Goal: Task Accomplishment & Management: Complete application form

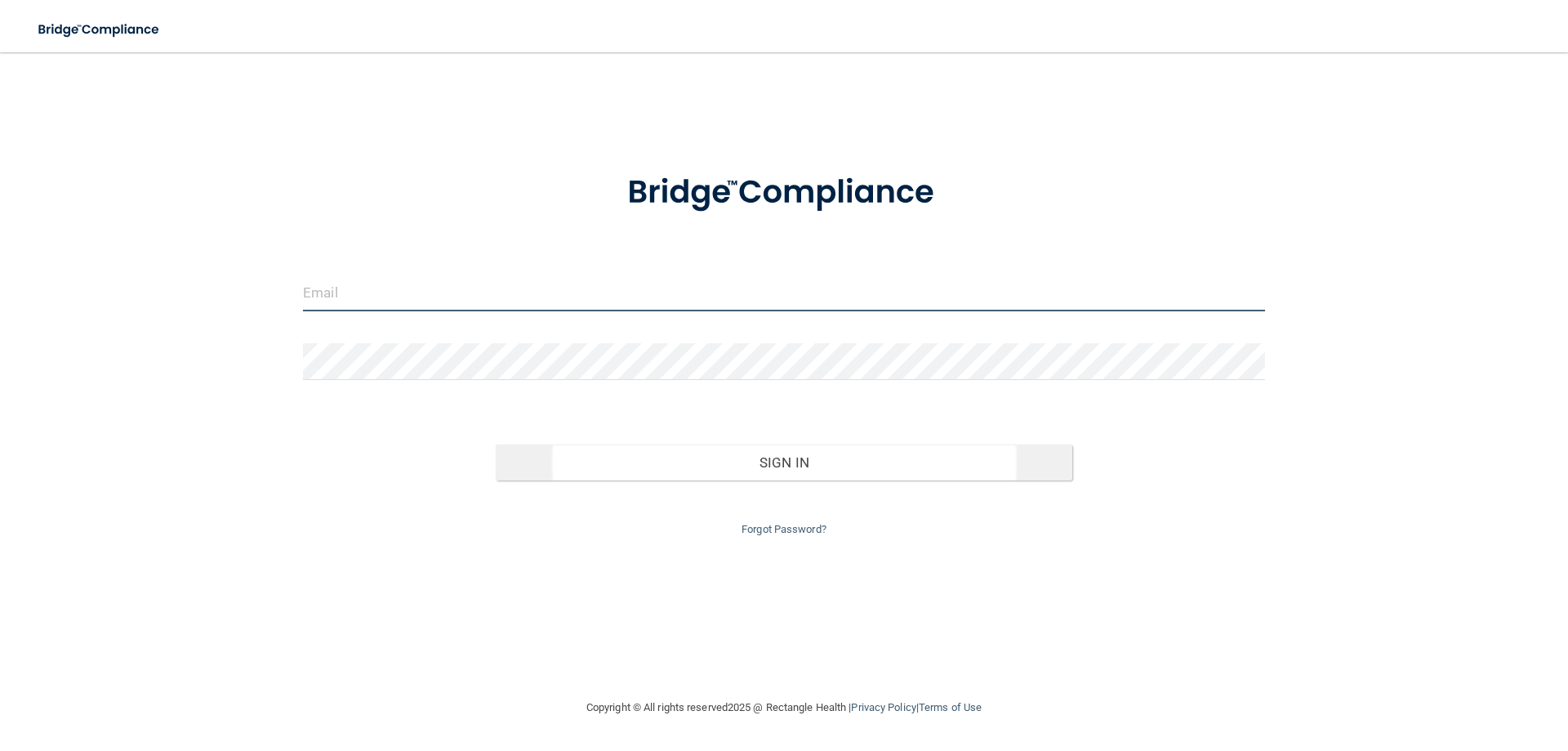
type input "[EMAIL_ADDRESS][DOMAIN_NAME]"
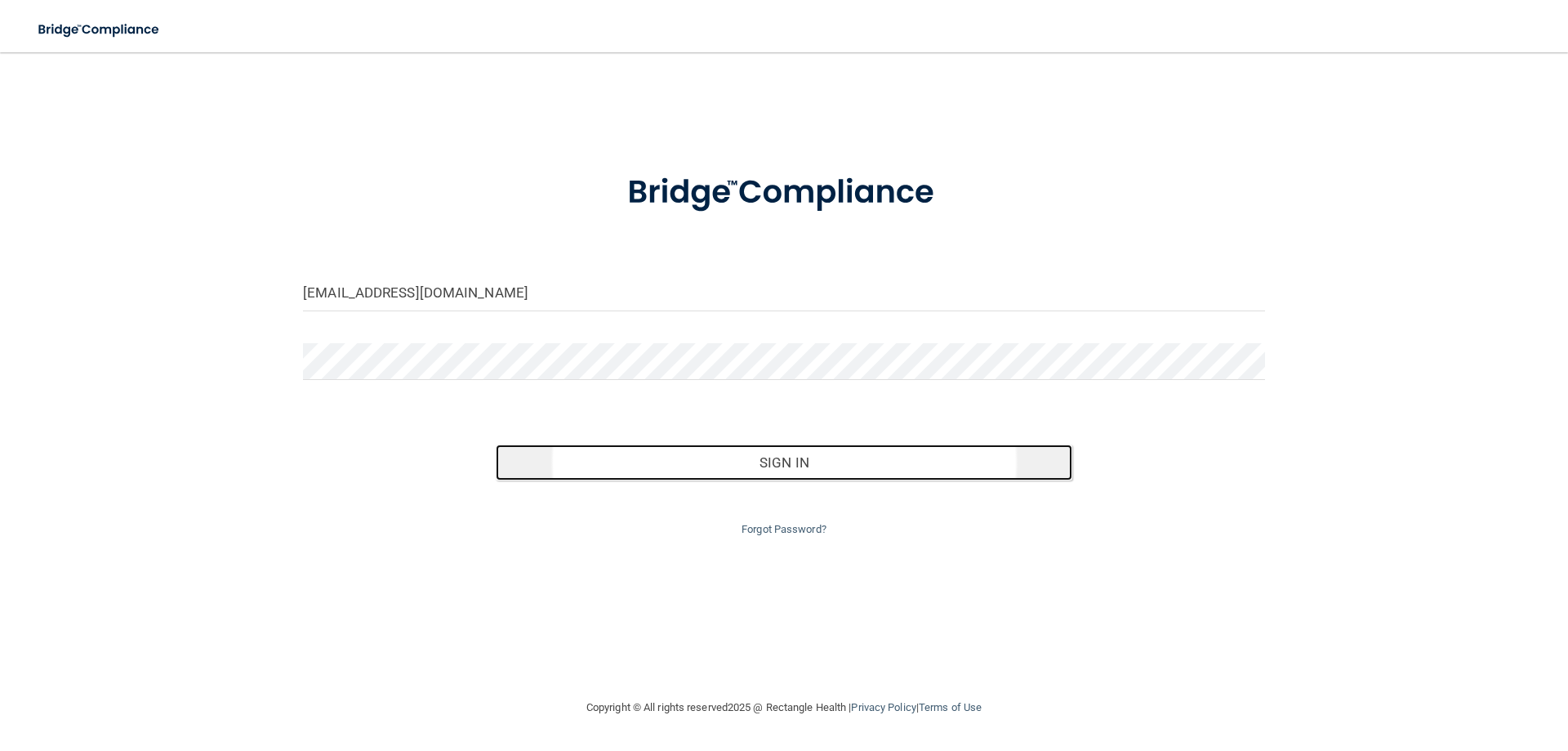
click at [791, 469] on button "Sign In" at bounding box center [784, 462] width 577 height 36
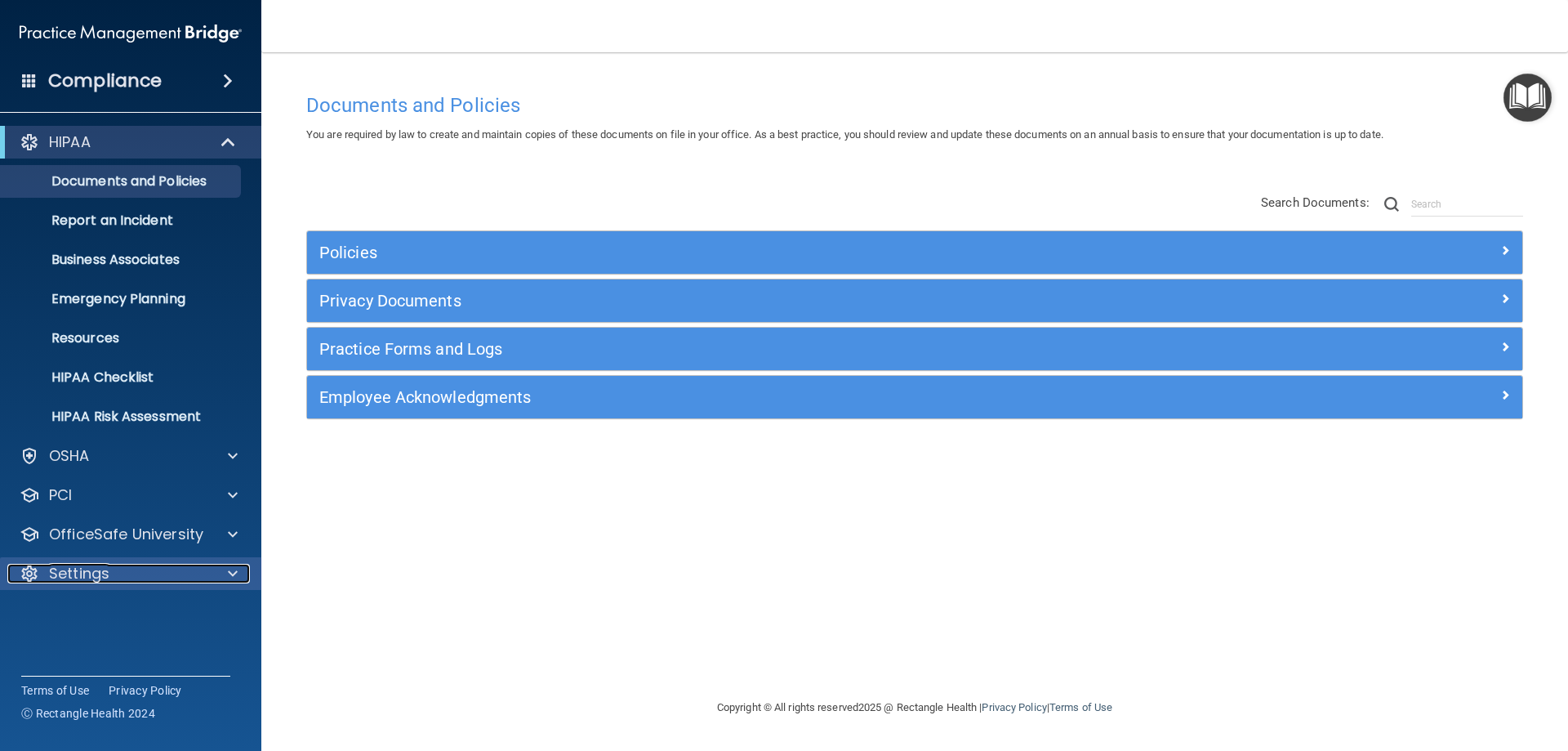
click at [87, 567] on p "Settings" at bounding box center [79, 573] width 60 height 19
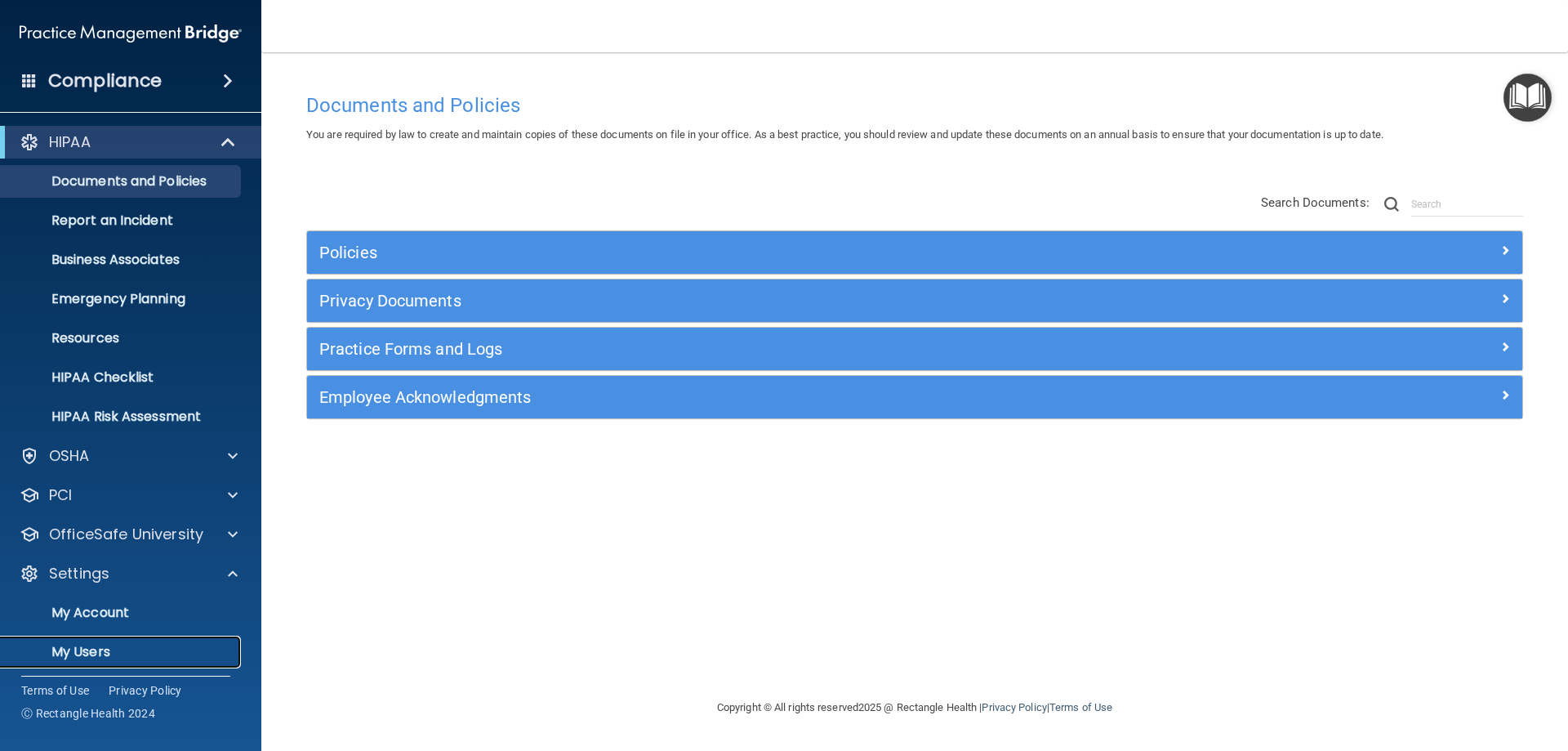
click at [98, 653] on p "My Users" at bounding box center [122, 652] width 223 height 16
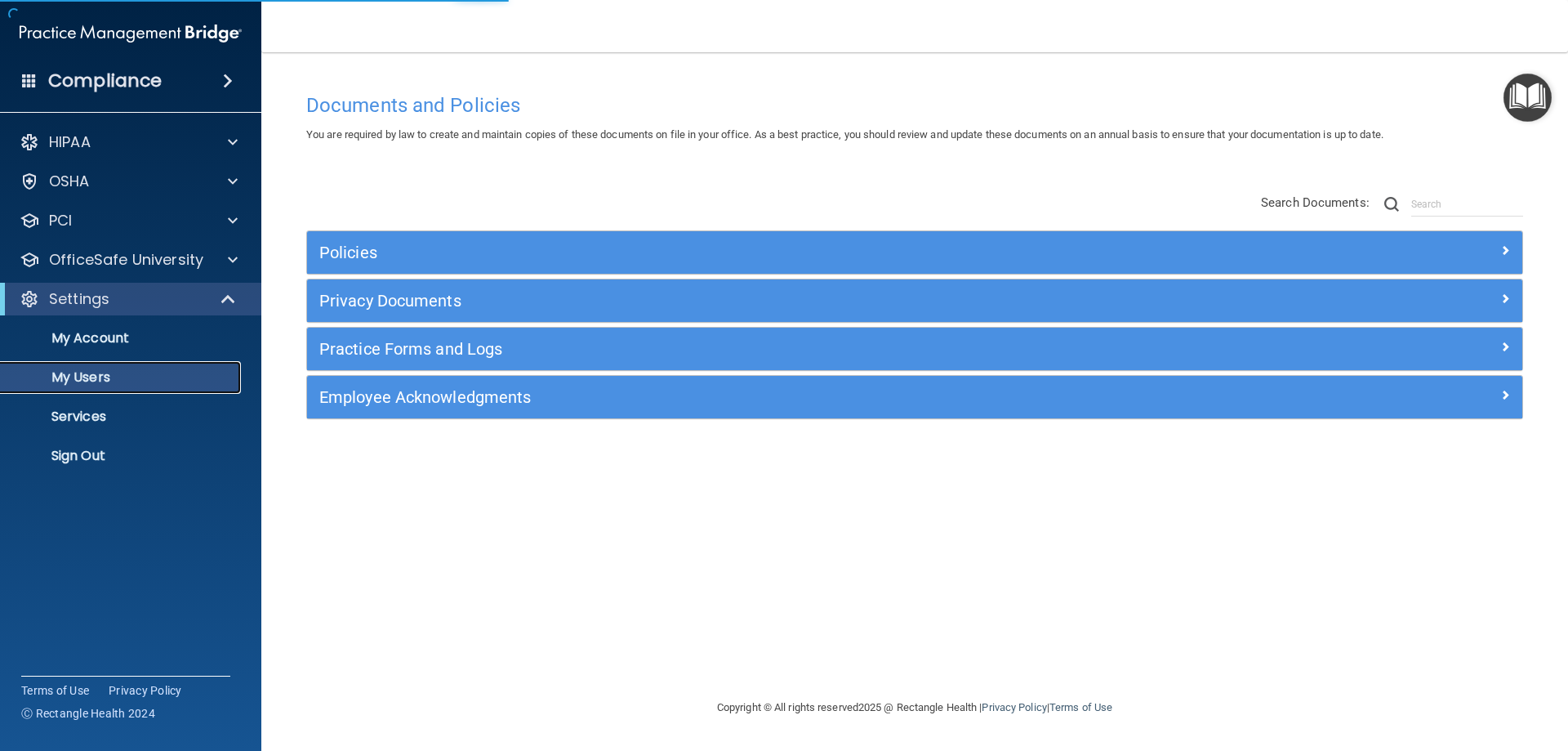
select select "20"
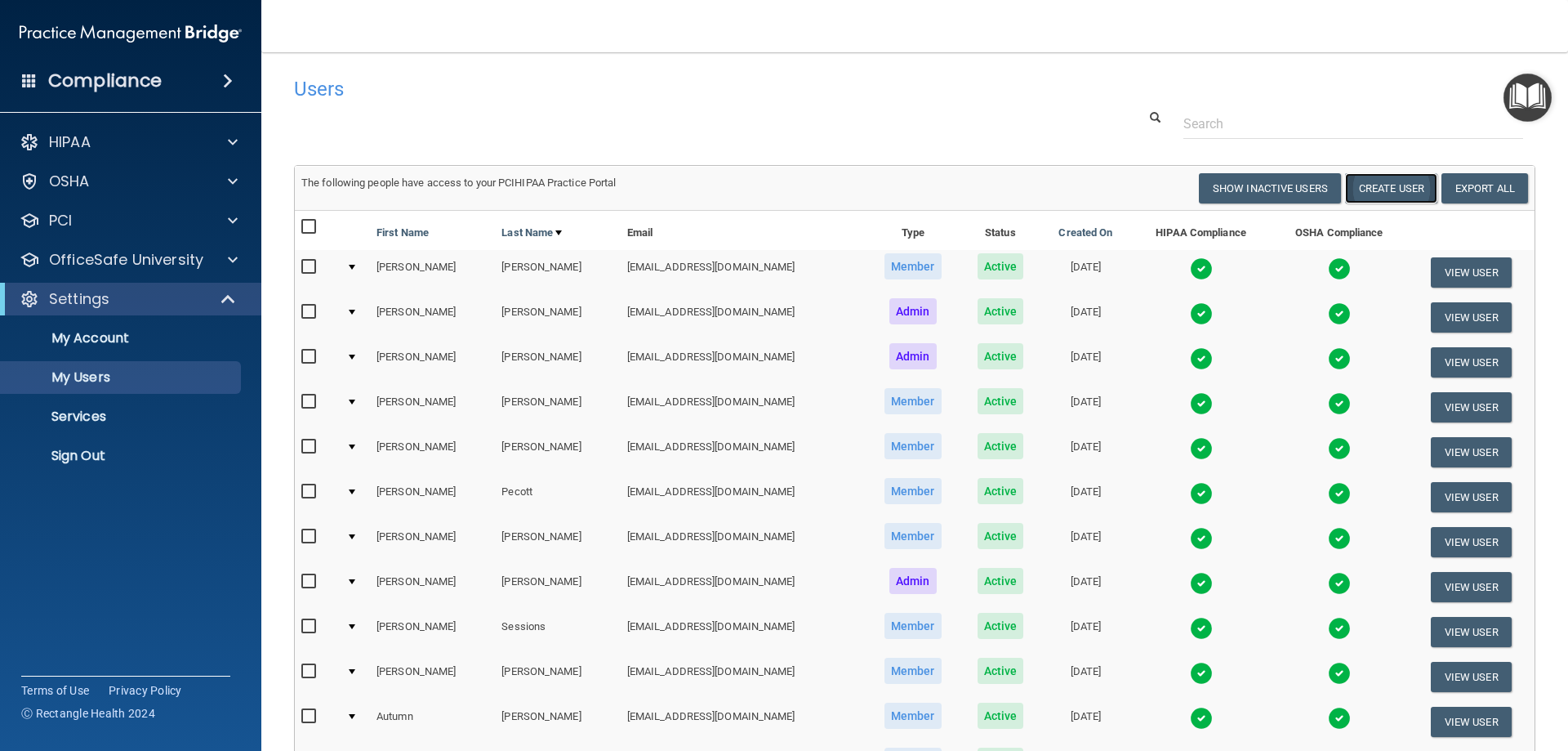
click at [1384, 193] on button "Create User" at bounding box center [1391, 188] width 92 height 30
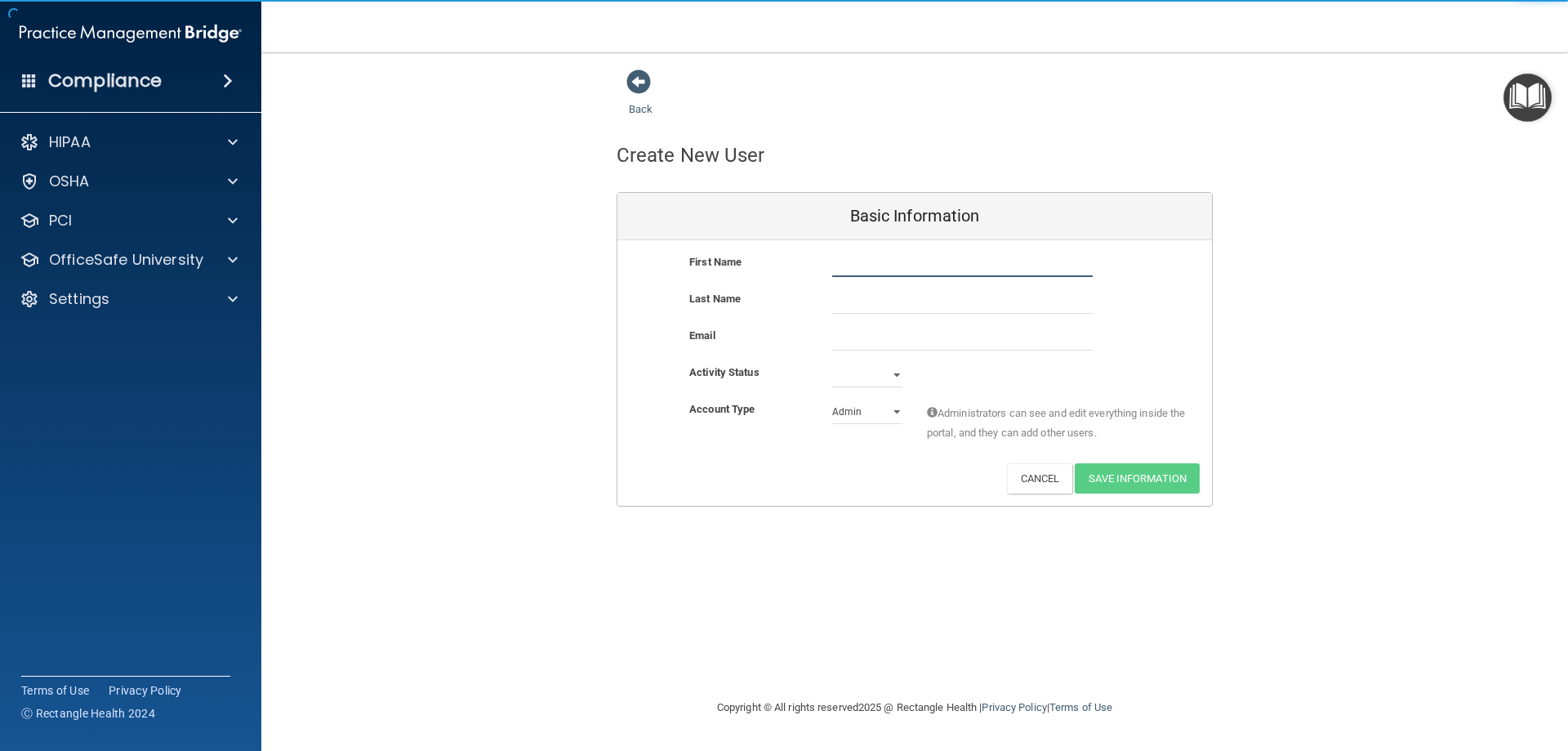
click at [900, 256] on input "text" at bounding box center [963, 265] width 261 height 25
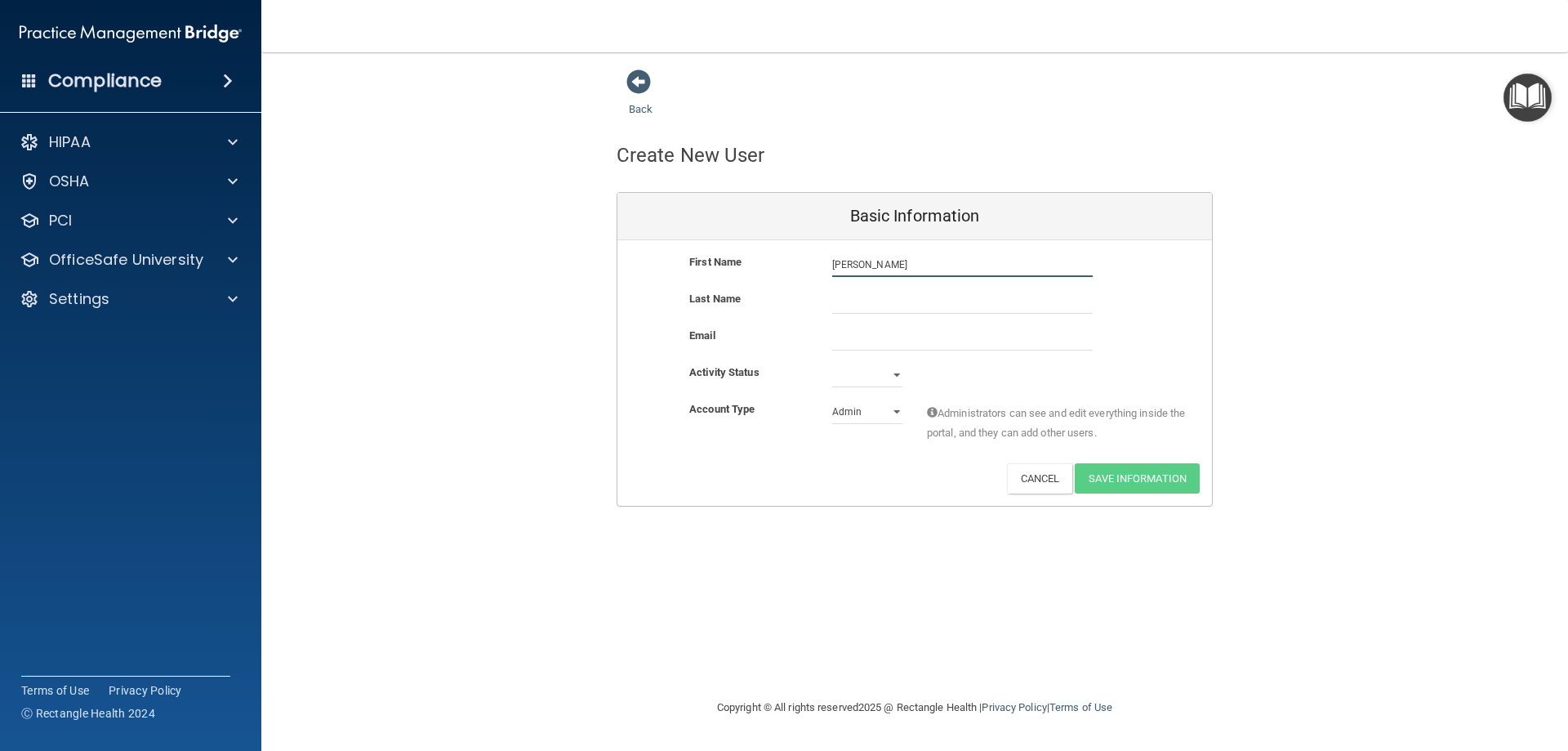
type input "[PERSON_NAME]"
type input "Tariske"
click at [838, 328] on input "email" at bounding box center [963, 338] width 261 height 25
paste input "[EMAIL_ADDRESS][DOMAIN_NAME]"
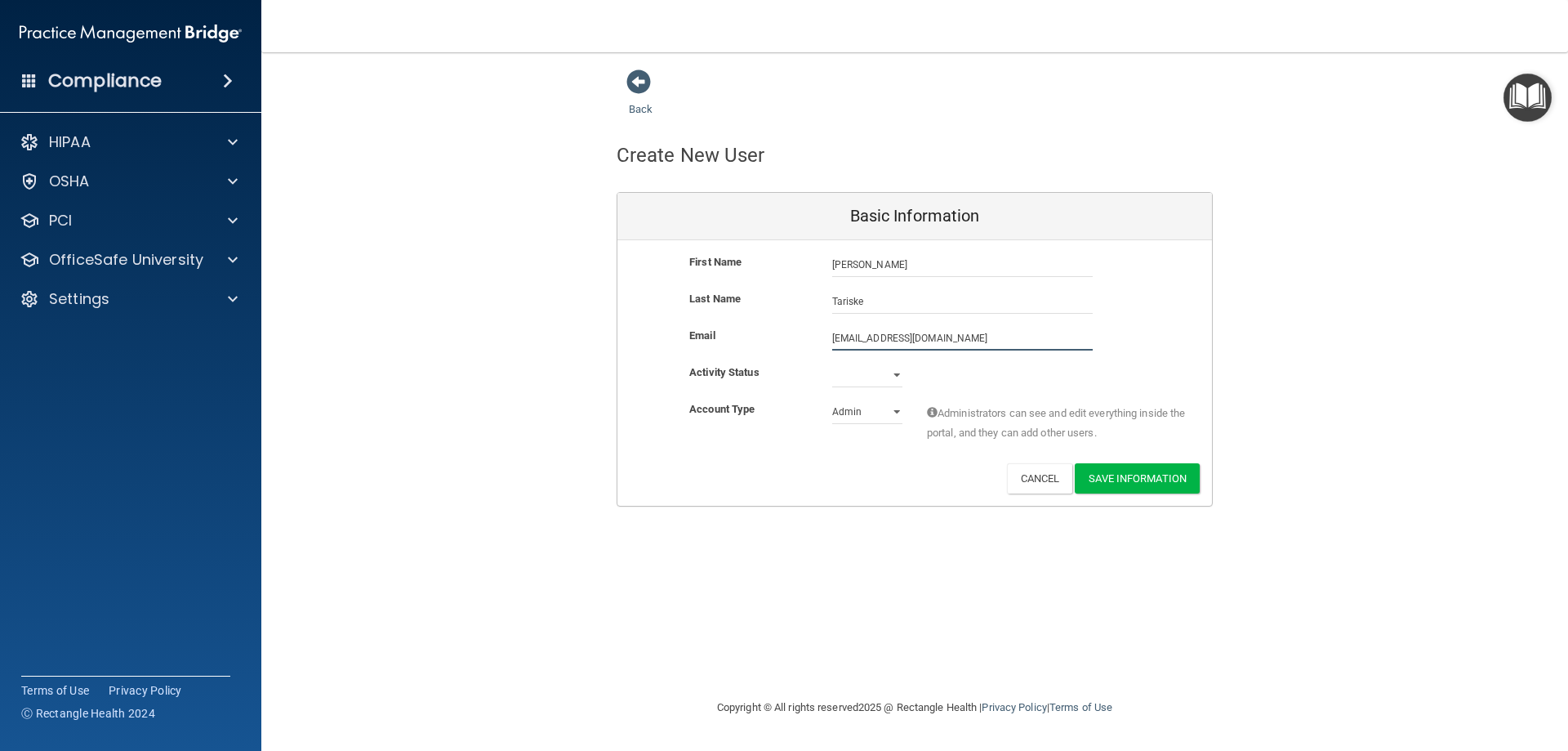
type input "[EMAIL_ADDRESS][DOMAIN_NAME]"
click at [888, 411] on select "Admin Member" at bounding box center [867, 414] width 70 height 25
select select "practice_member"
click at [833, 400] on select "Admin Member" at bounding box center [867, 412] width 70 height 25
click at [898, 377] on select "Active Inactive" at bounding box center [867, 375] width 70 height 25
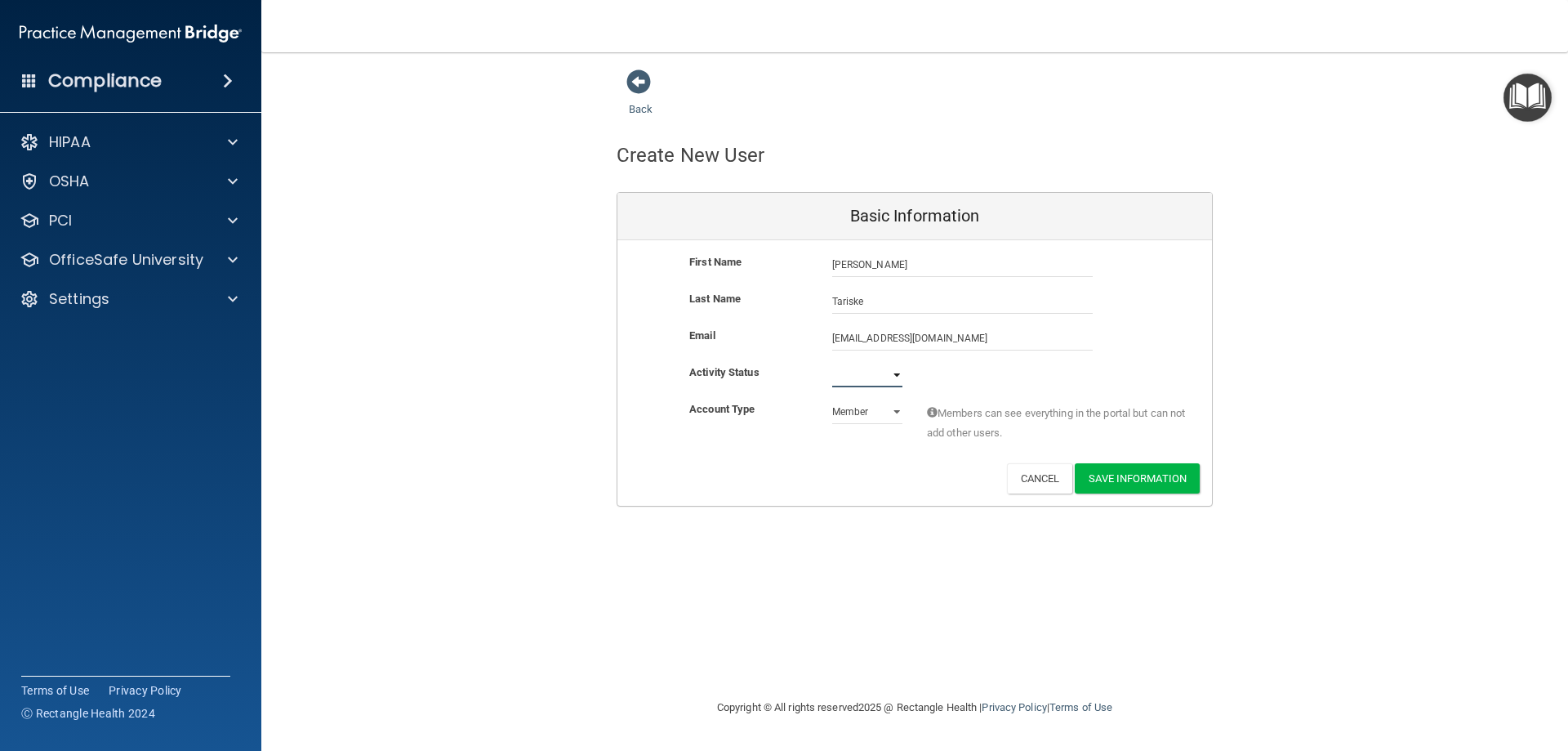
select select "active"
click at [833, 363] on select "Active Inactive" at bounding box center [867, 375] width 70 height 25
click at [1132, 481] on button "Save Information" at bounding box center [1137, 478] width 125 height 30
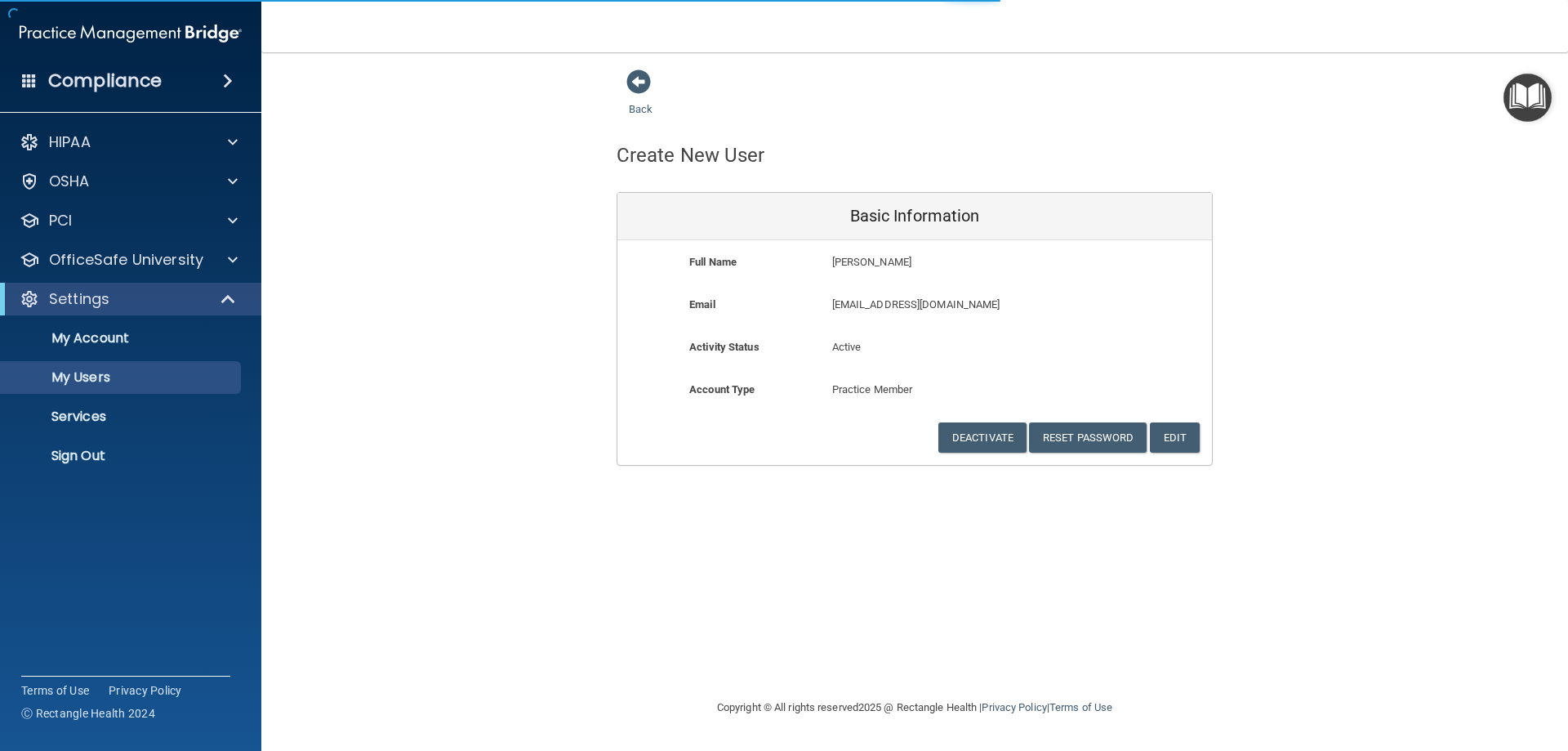
select select "20"
